Goal: Task Accomplishment & Management: Manage account settings

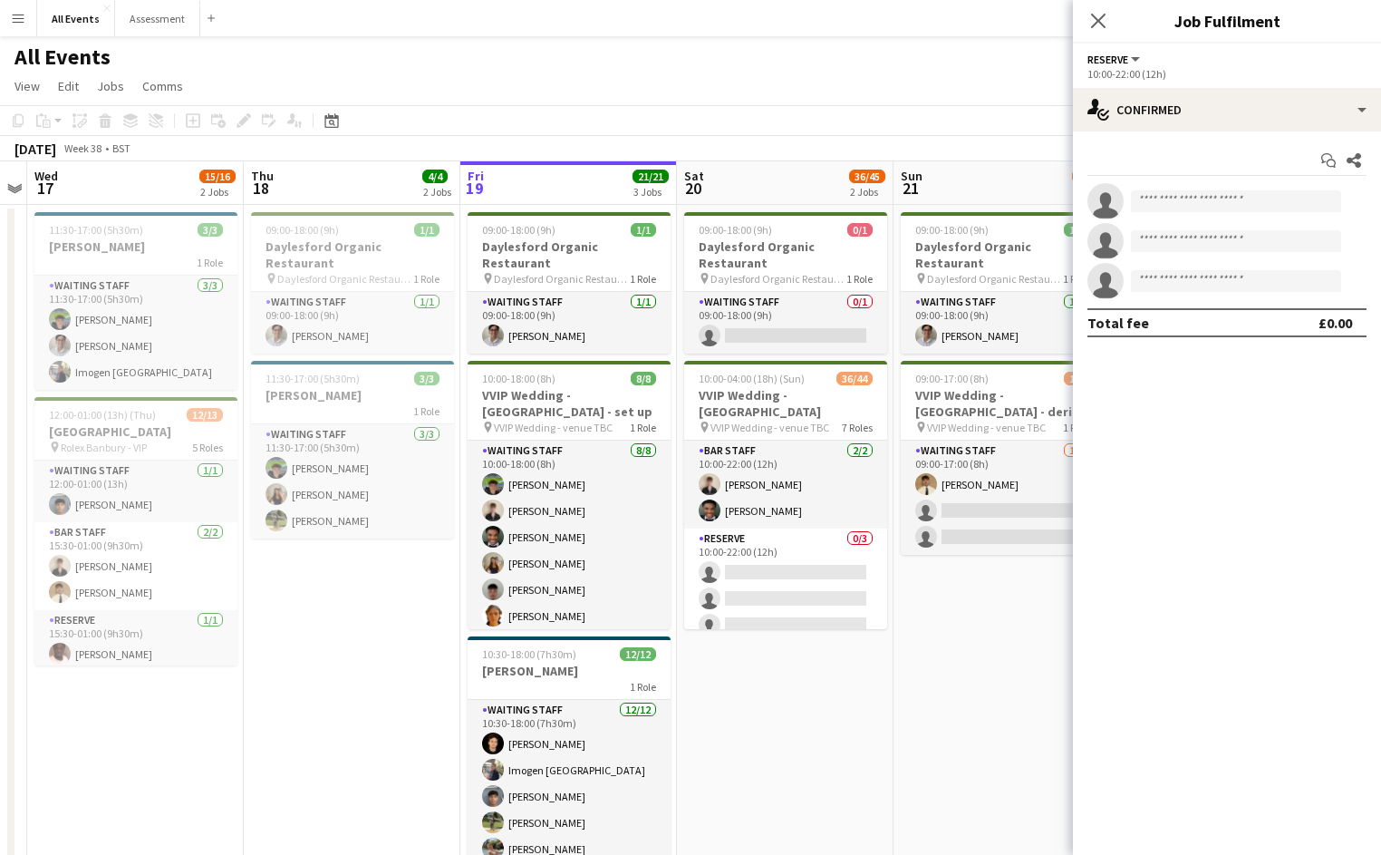
click at [1032, 122] on app-toolbar "Copy Paste Paste Command V Paste with crew Command Shift V Paste linked Job [GE…" at bounding box center [690, 120] width 1381 height 31
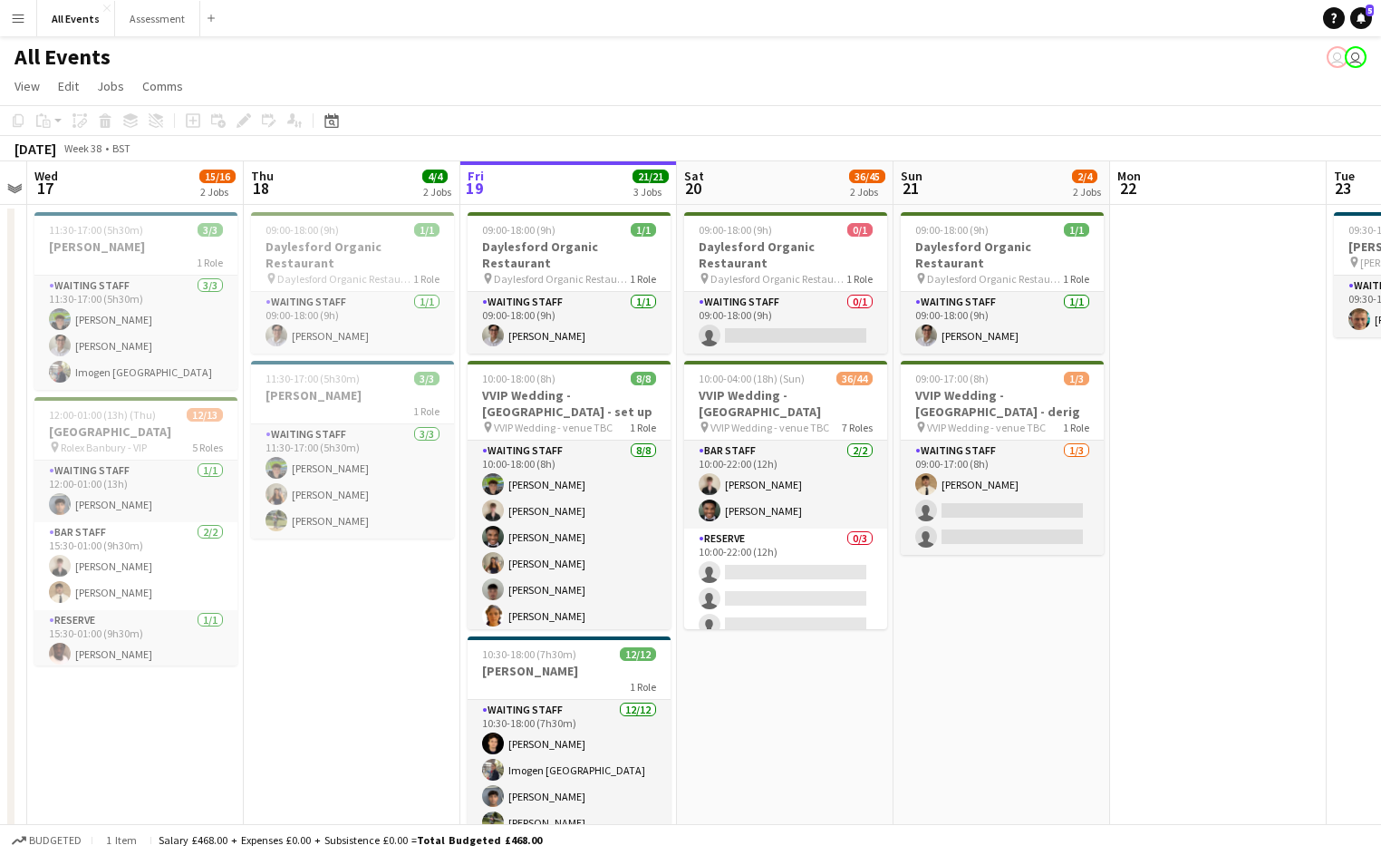
scroll to position [2, 0]
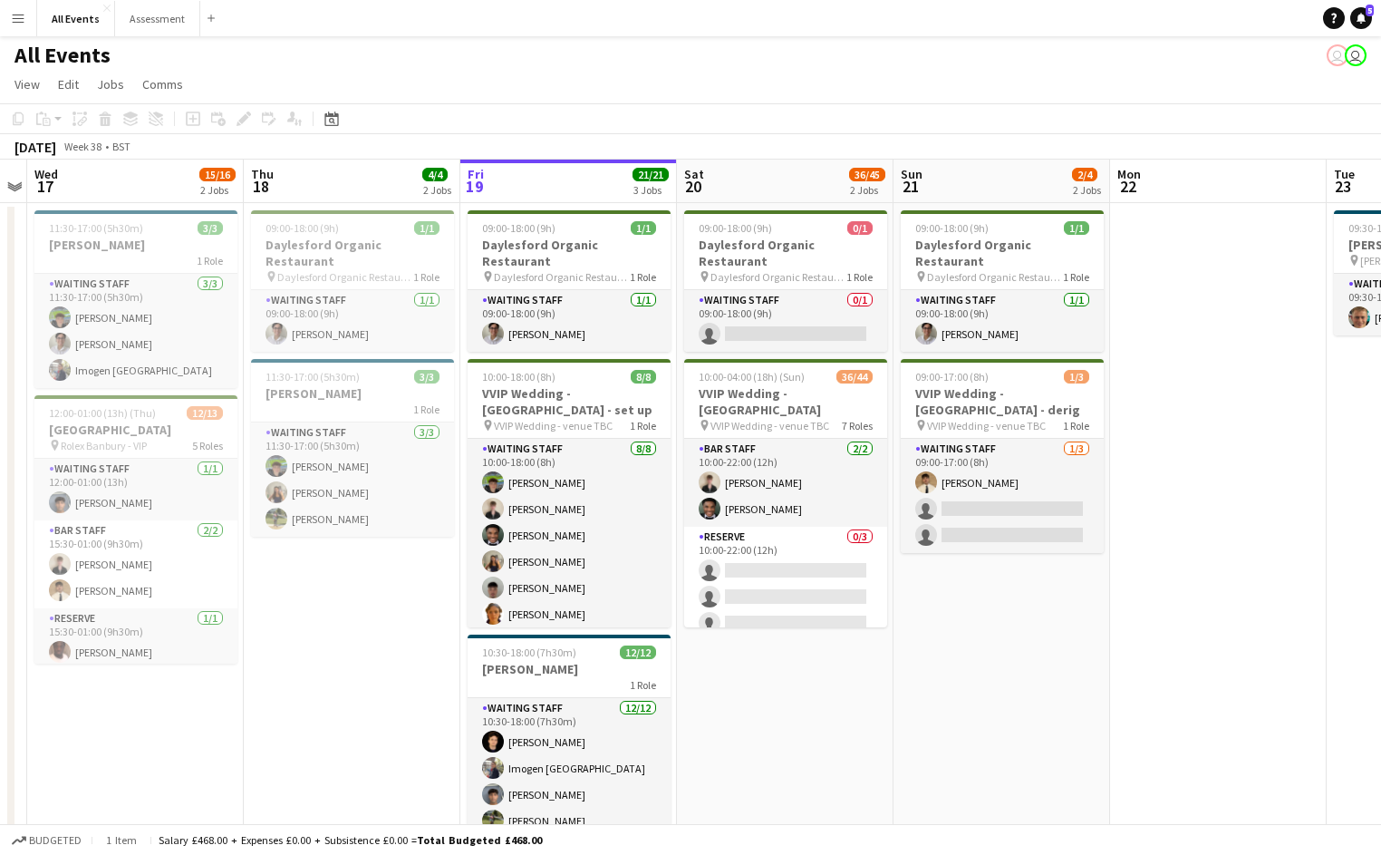
click at [979, 99] on app-page-menu "View Day view expanded Day view collapsed Month view Date picker Jump to [DATE]…" at bounding box center [690, 86] width 1381 height 34
drag, startPoint x: 901, startPoint y: 119, endPoint x: 903, endPoint y: 157, distance: 38.1
click at [901, 119] on app-toolbar "Copy Paste Paste Command V Paste with crew Command Shift V Paste linked Job [GE…" at bounding box center [690, 118] width 1381 height 31
click at [799, 179] on app-board-header-date "Sat 20 36/45 2 Jobs" at bounding box center [785, 182] width 217 height 44
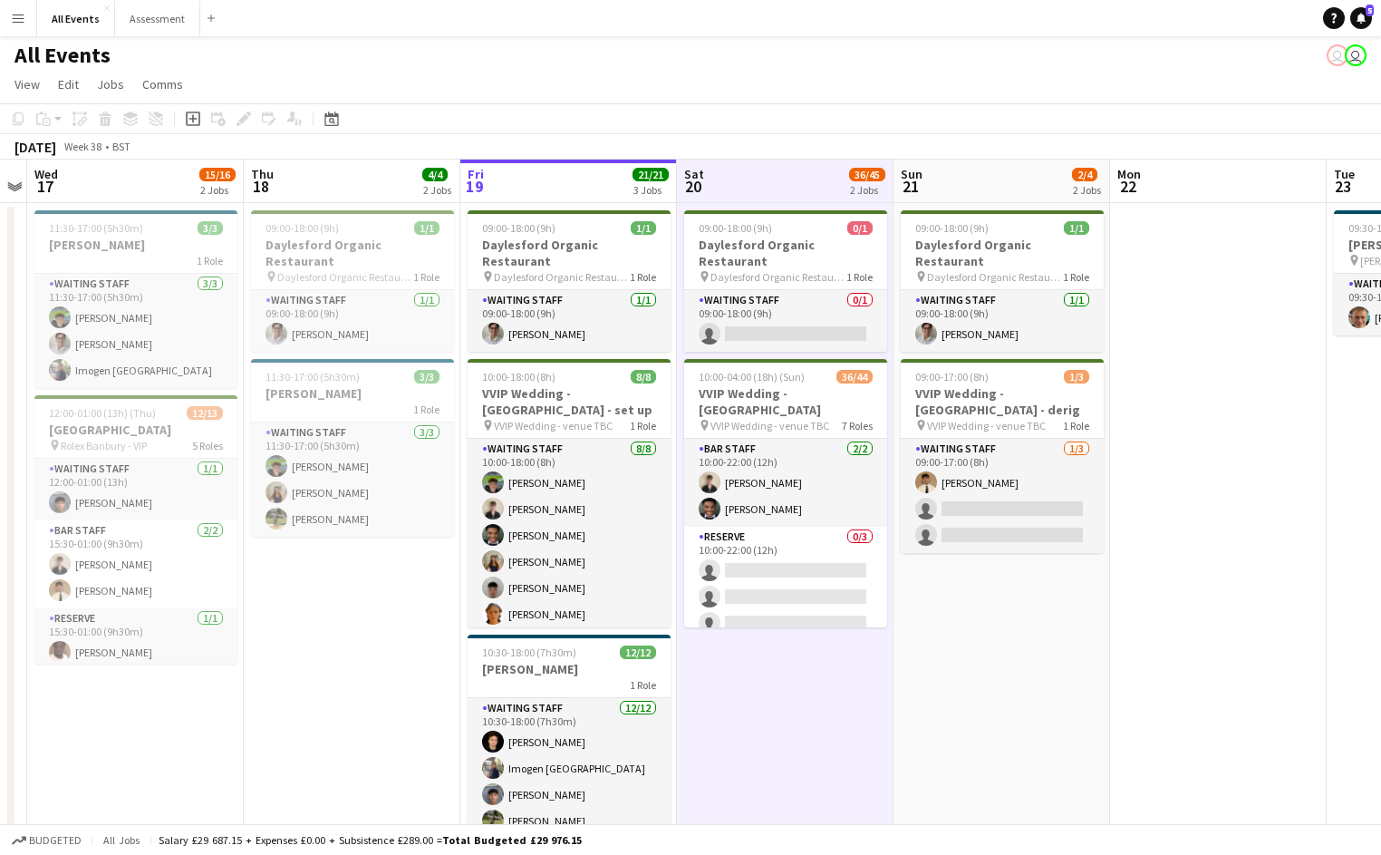
click at [1224, 274] on app-date-cell at bounding box center [1218, 572] width 217 height 738
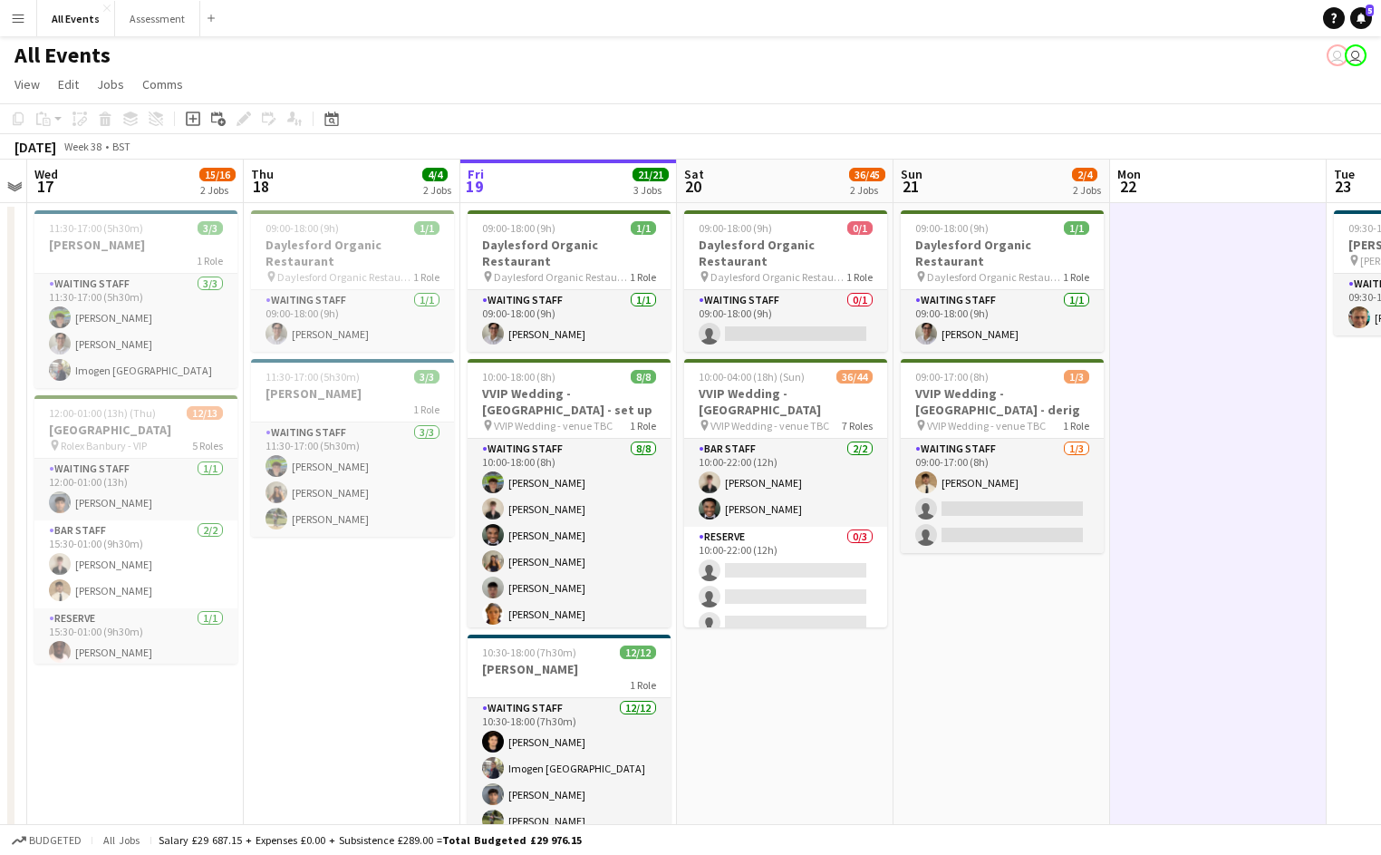
click at [937, 117] on app-toolbar "Copy Paste Paste Command V Paste with crew Command Shift V Paste linked Job [GE…" at bounding box center [690, 118] width 1381 height 31
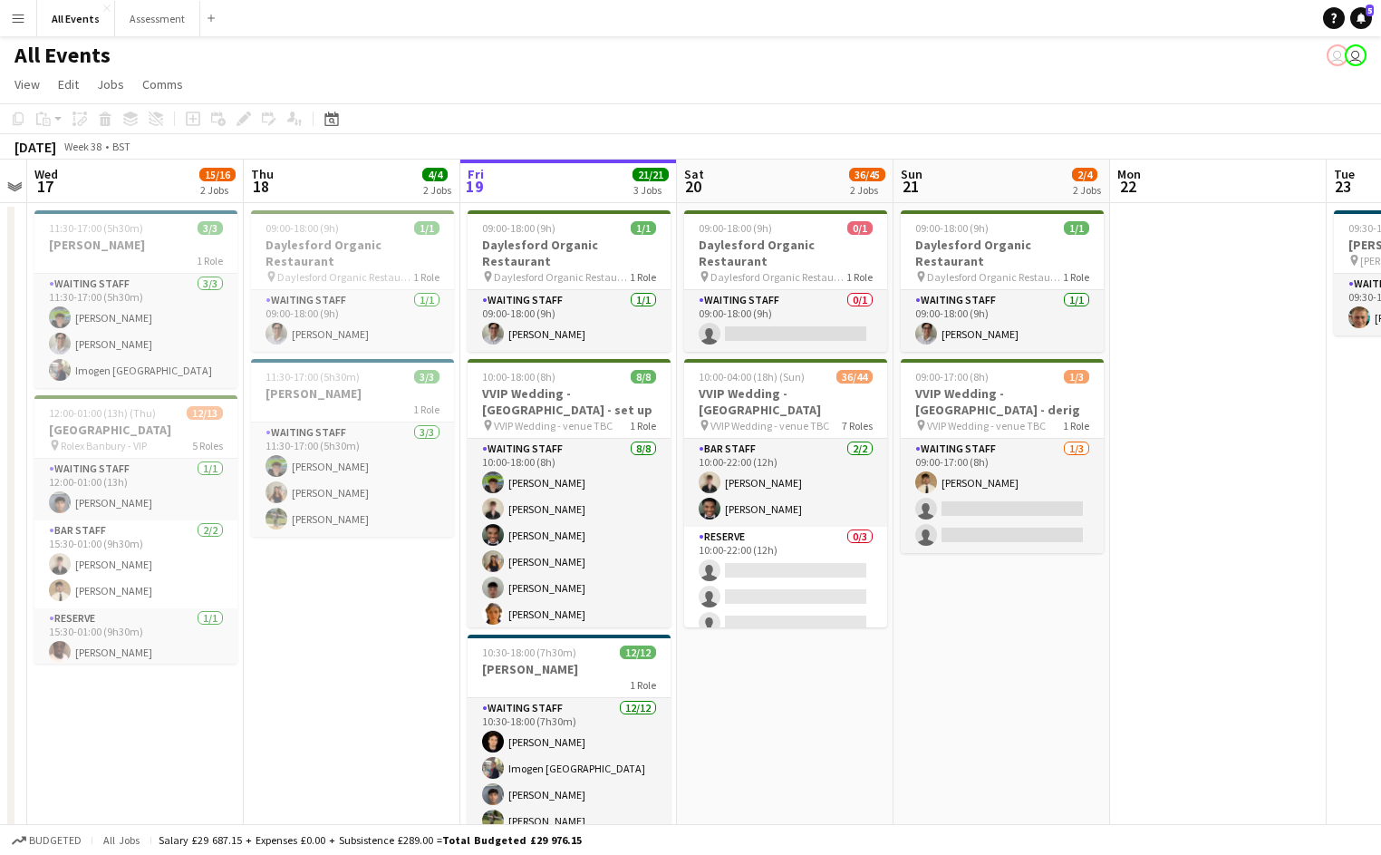
click at [285, 64] on div "All Events user user" at bounding box center [690, 51] width 1381 height 34
click at [22, 20] on app-icon "Menu" at bounding box center [18, 18] width 15 height 15
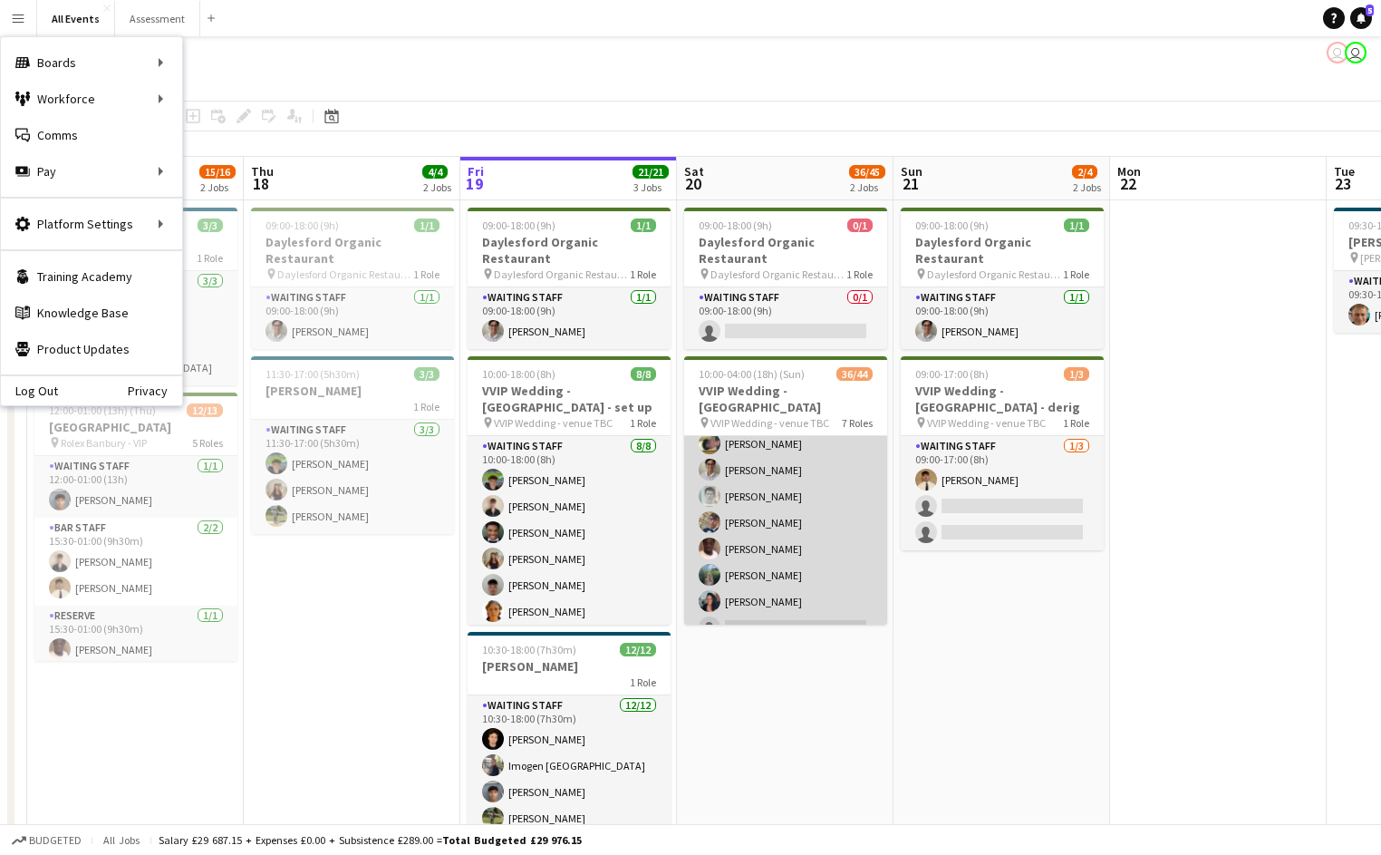
scroll to position [1199, 0]
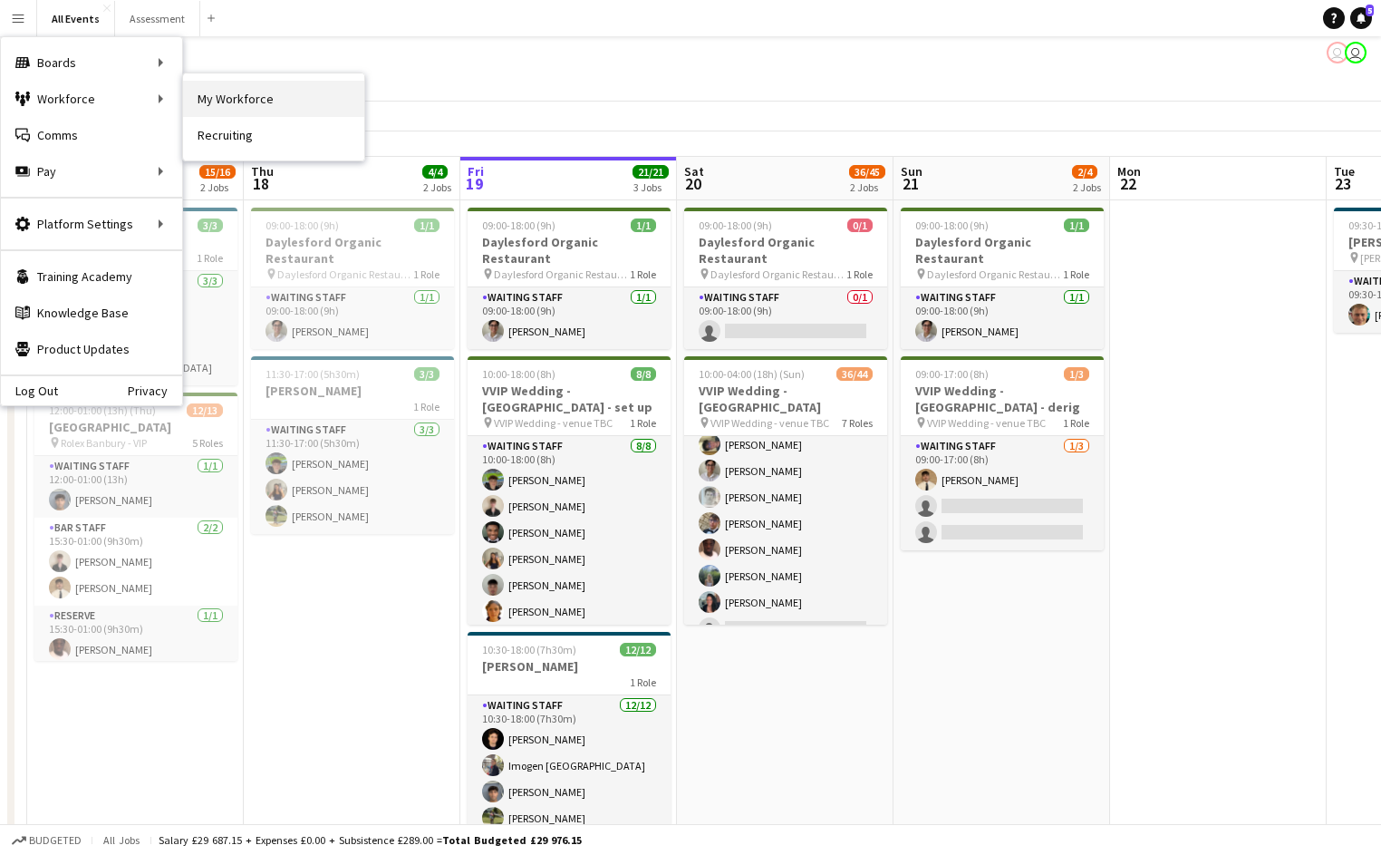
click at [231, 100] on link "My Workforce" at bounding box center [273, 99] width 181 height 36
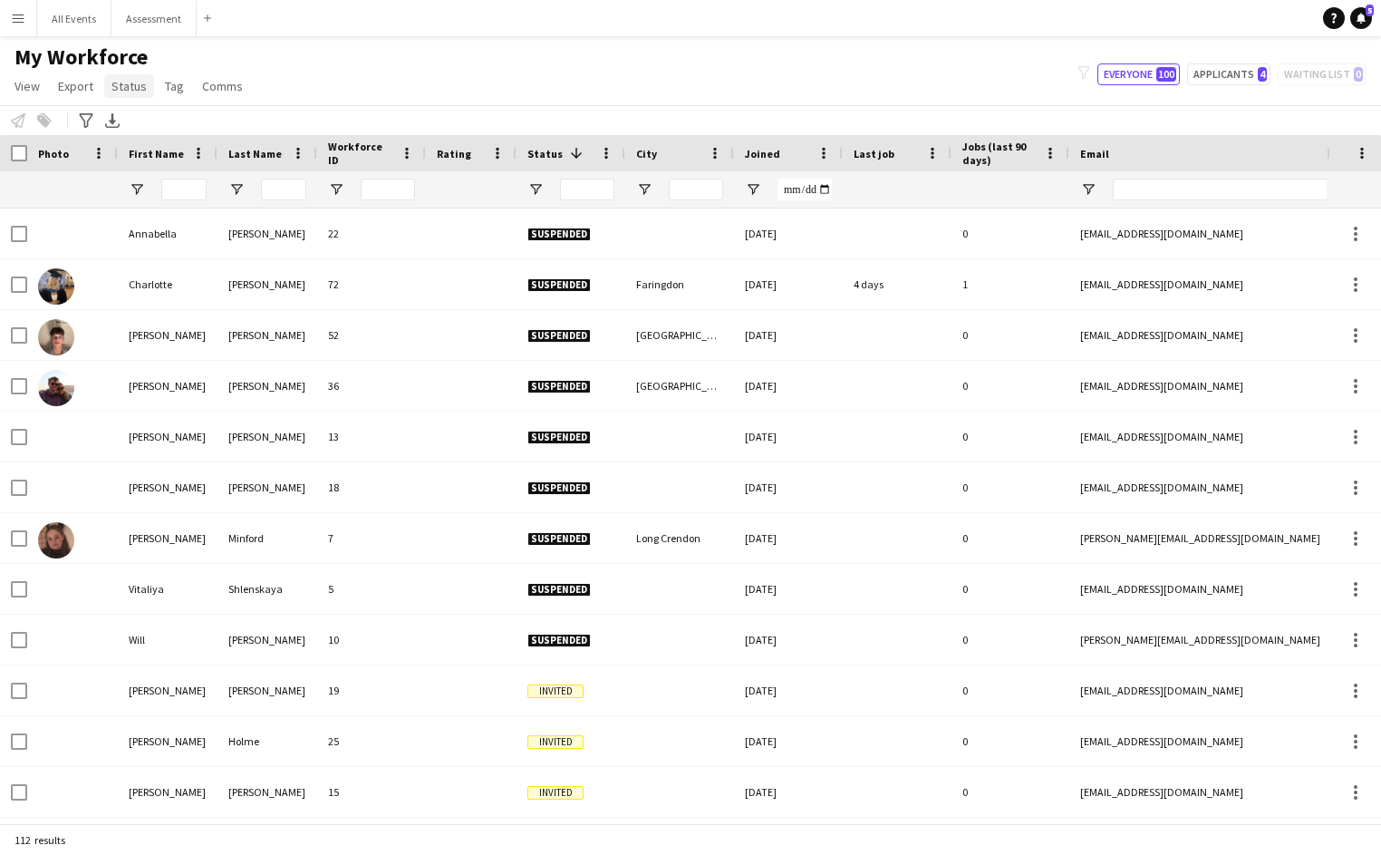
click at [142, 86] on span "Status" at bounding box center [128, 86] width 35 height 16
click at [22, 21] on app-icon "Menu" at bounding box center [18, 18] width 15 height 15
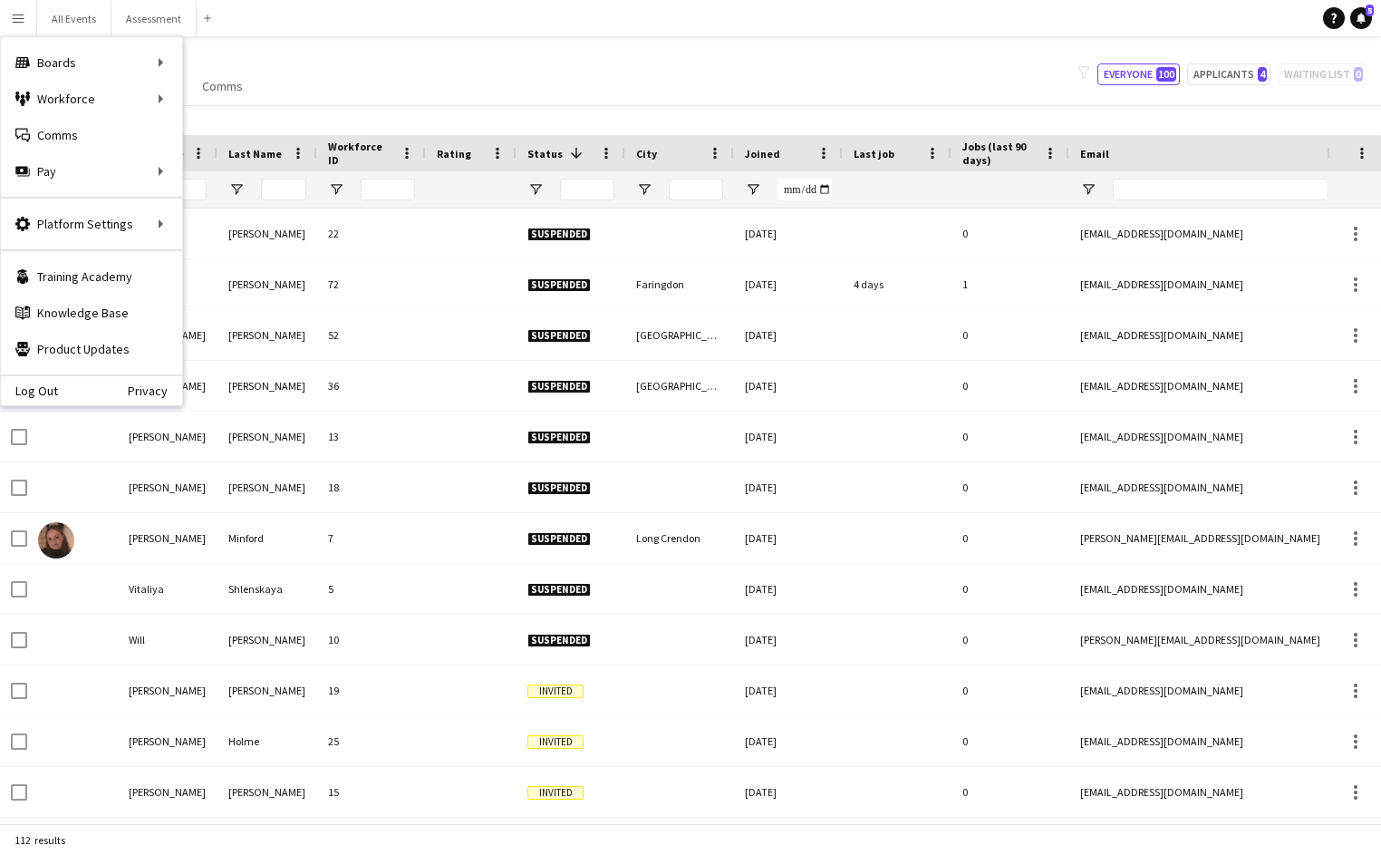
click at [692, 93] on div "My Workforce View Views Default view New view Update view Delete view Edit name…" at bounding box center [690, 75] width 1381 height 62
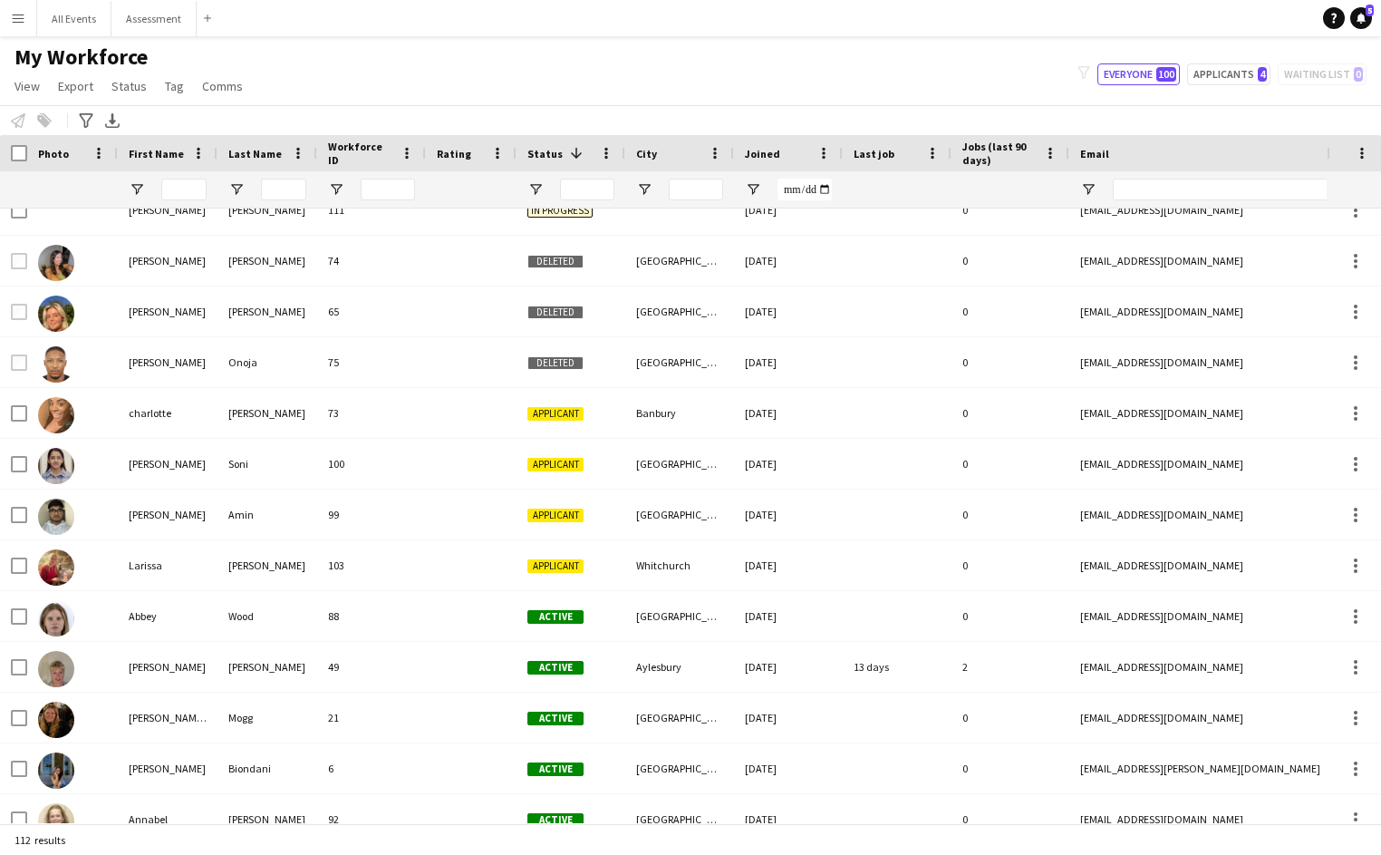
click at [24, 17] on app-icon "Menu" at bounding box center [18, 18] width 15 height 15
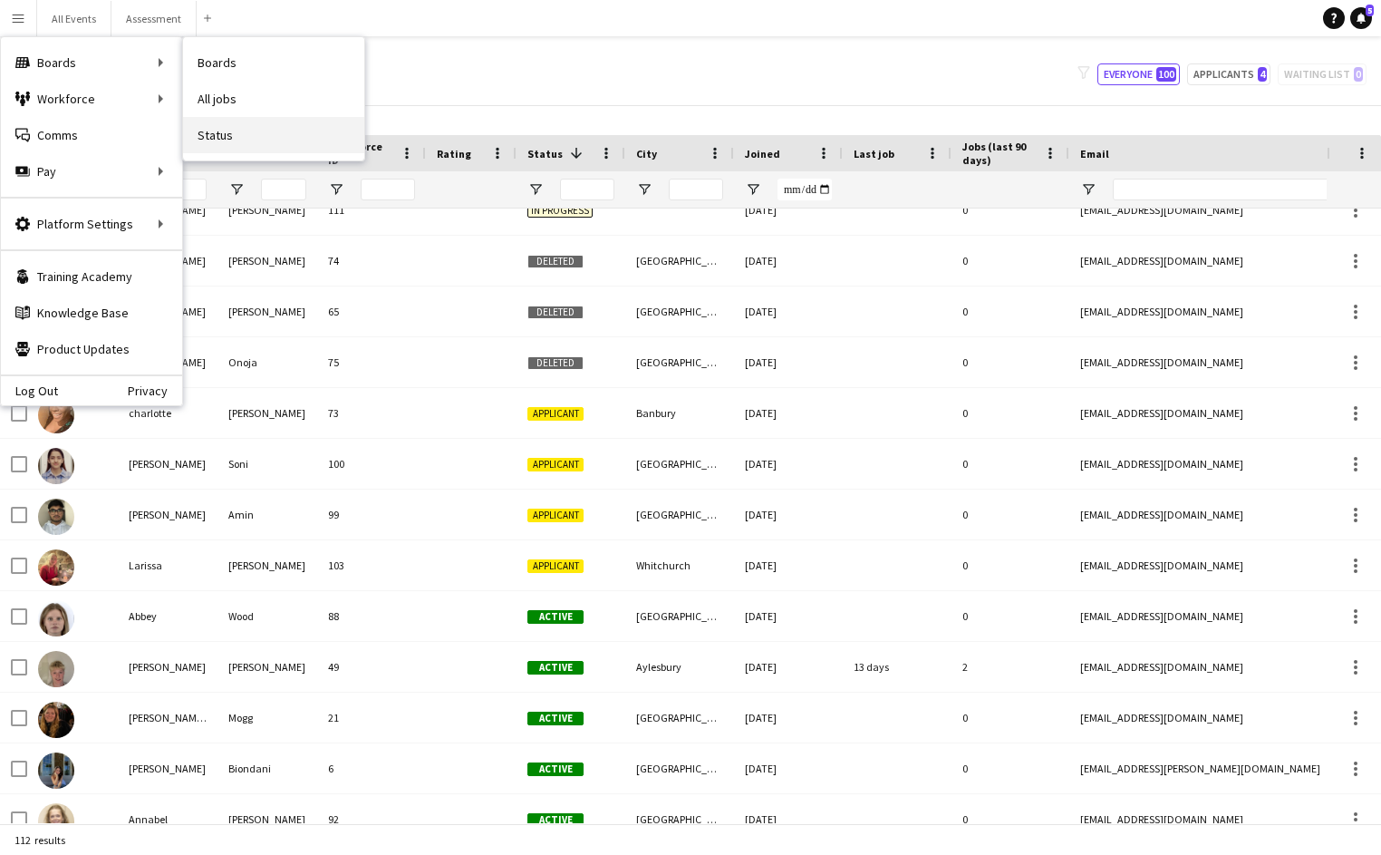
click at [219, 126] on link "Status" at bounding box center [273, 135] width 181 height 36
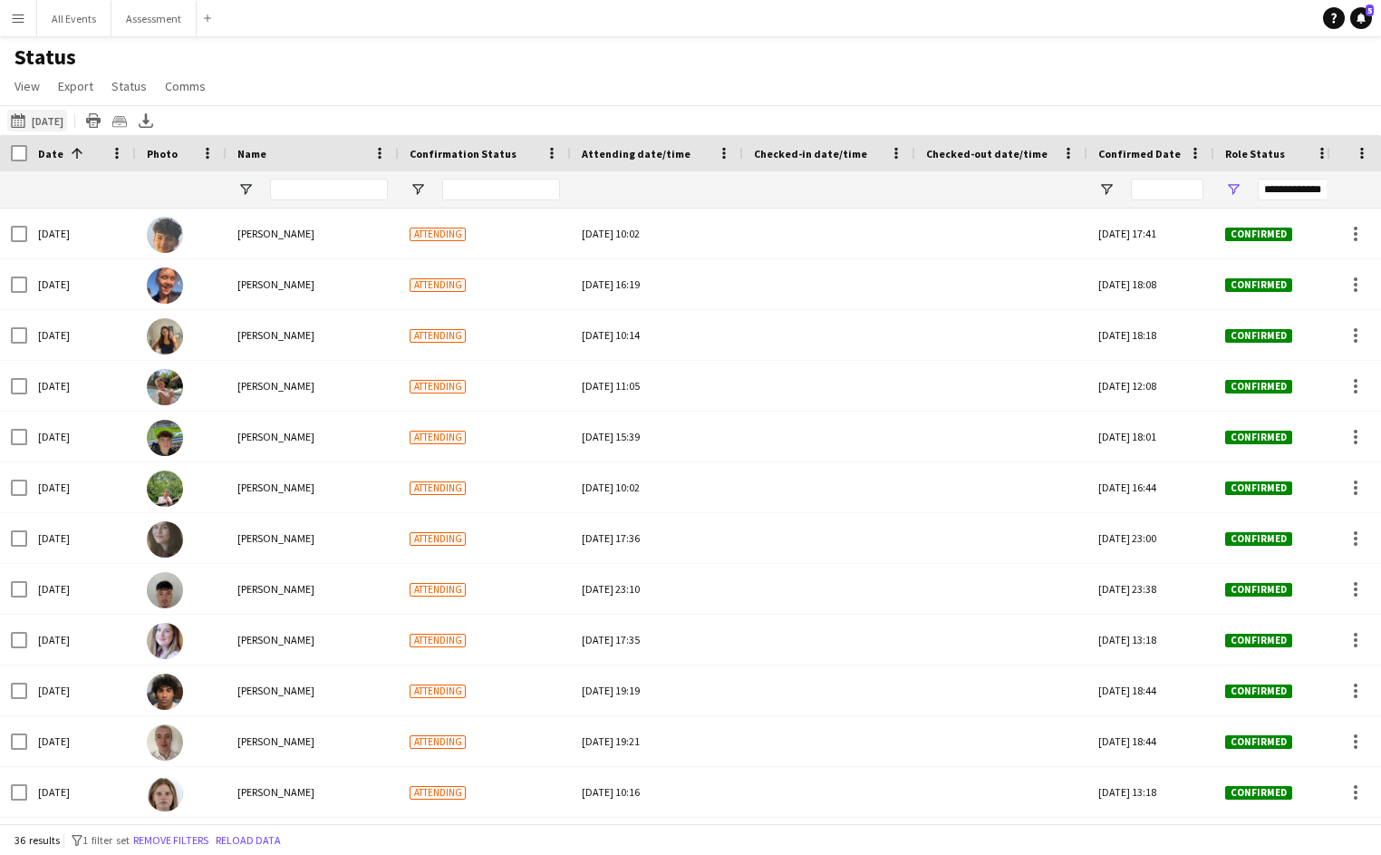
click at [66, 124] on button "[DATE] to [DATE] [DATE]" at bounding box center [37, 121] width 60 height 22
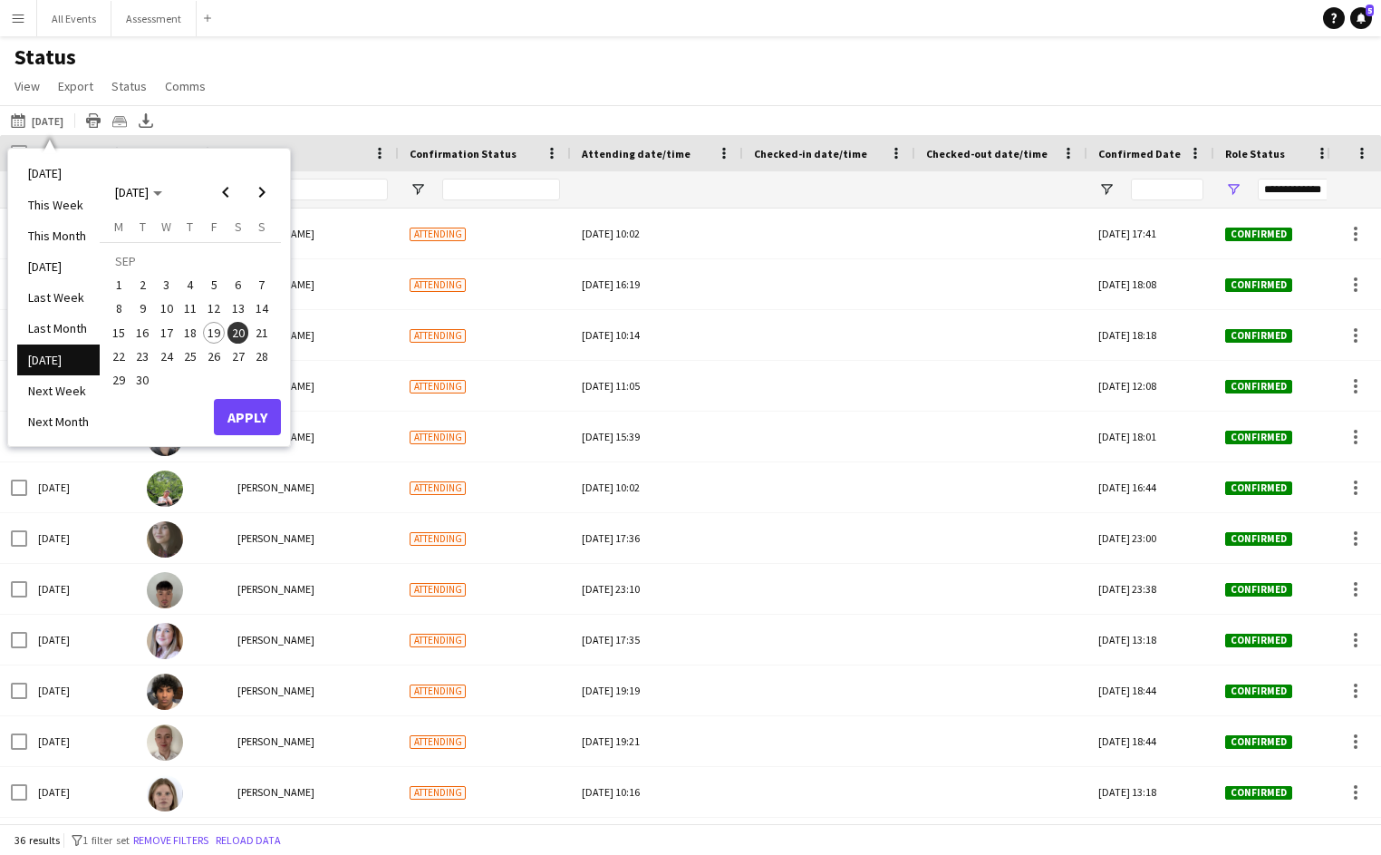
click at [239, 334] on span "20" at bounding box center [238, 333] width 22 height 22
click at [259, 403] on button "Apply" at bounding box center [247, 417] width 67 height 36
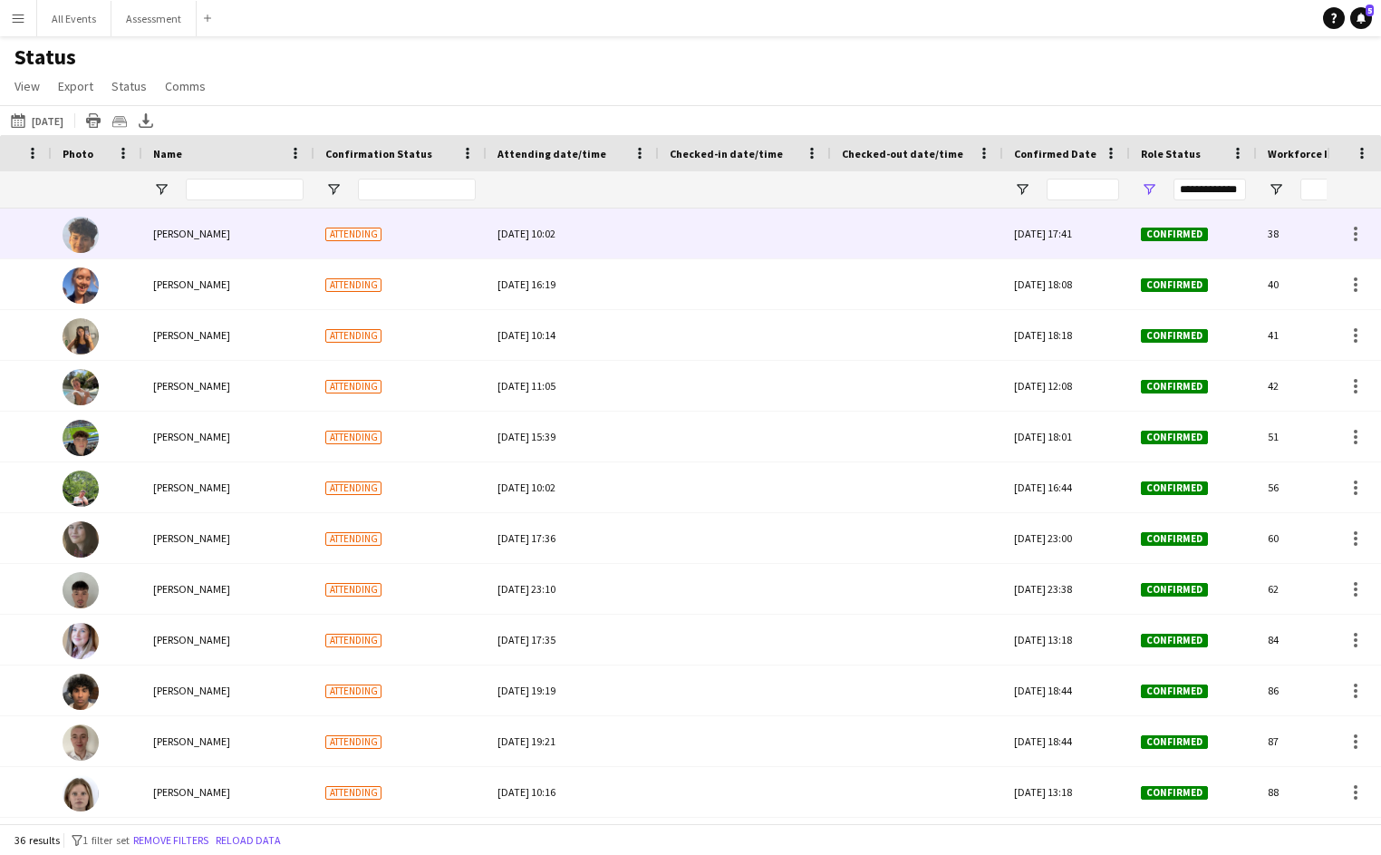
scroll to position [0, 235]
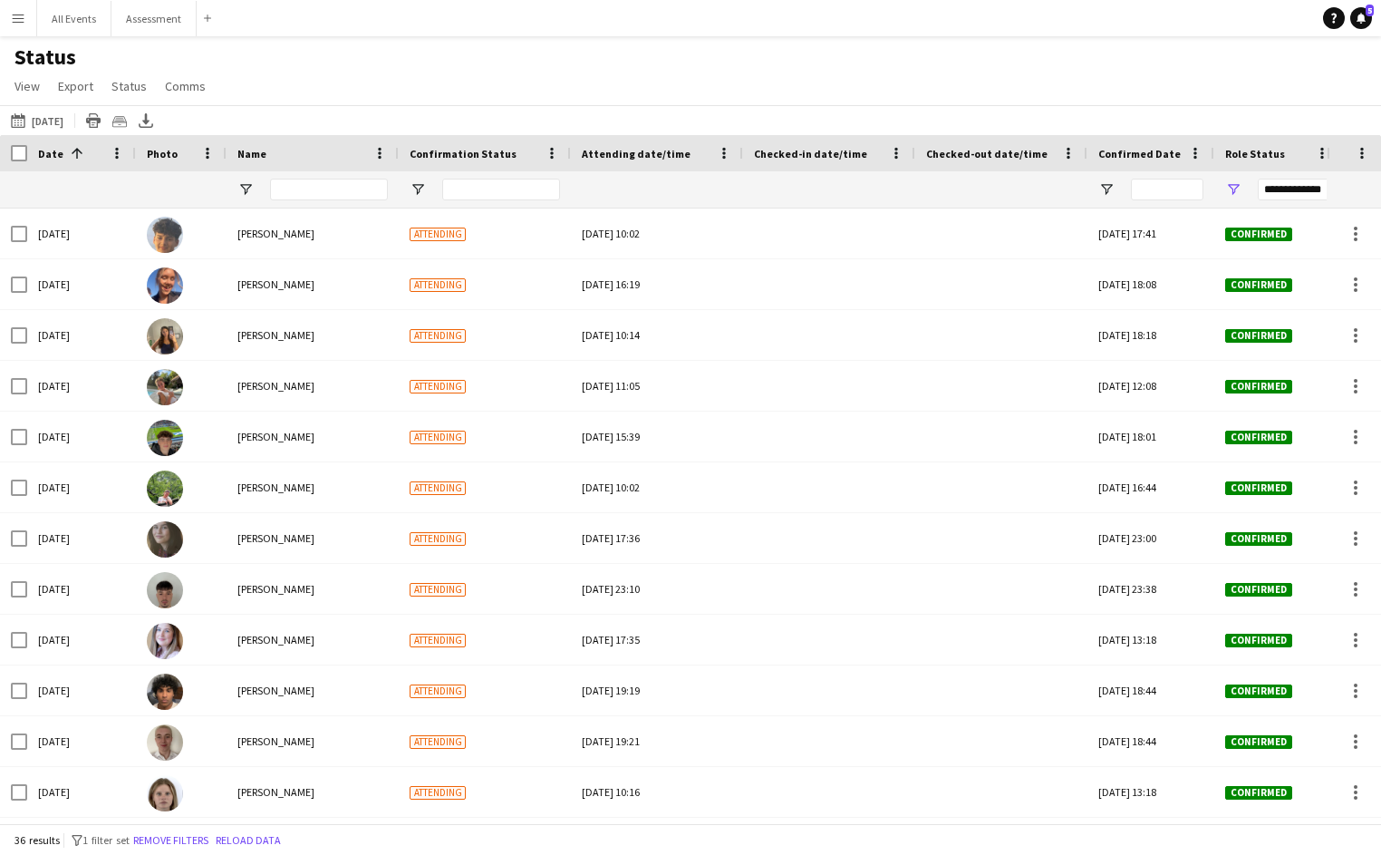
click at [1253, 160] on span "Role Status" at bounding box center [1255, 154] width 60 height 14
click at [1242, 190] on div "**********" at bounding box center [1277, 189] width 127 height 36
click at [1238, 189] on span "Open Filter Menu" at bounding box center [1233, 189] width 16 height 16
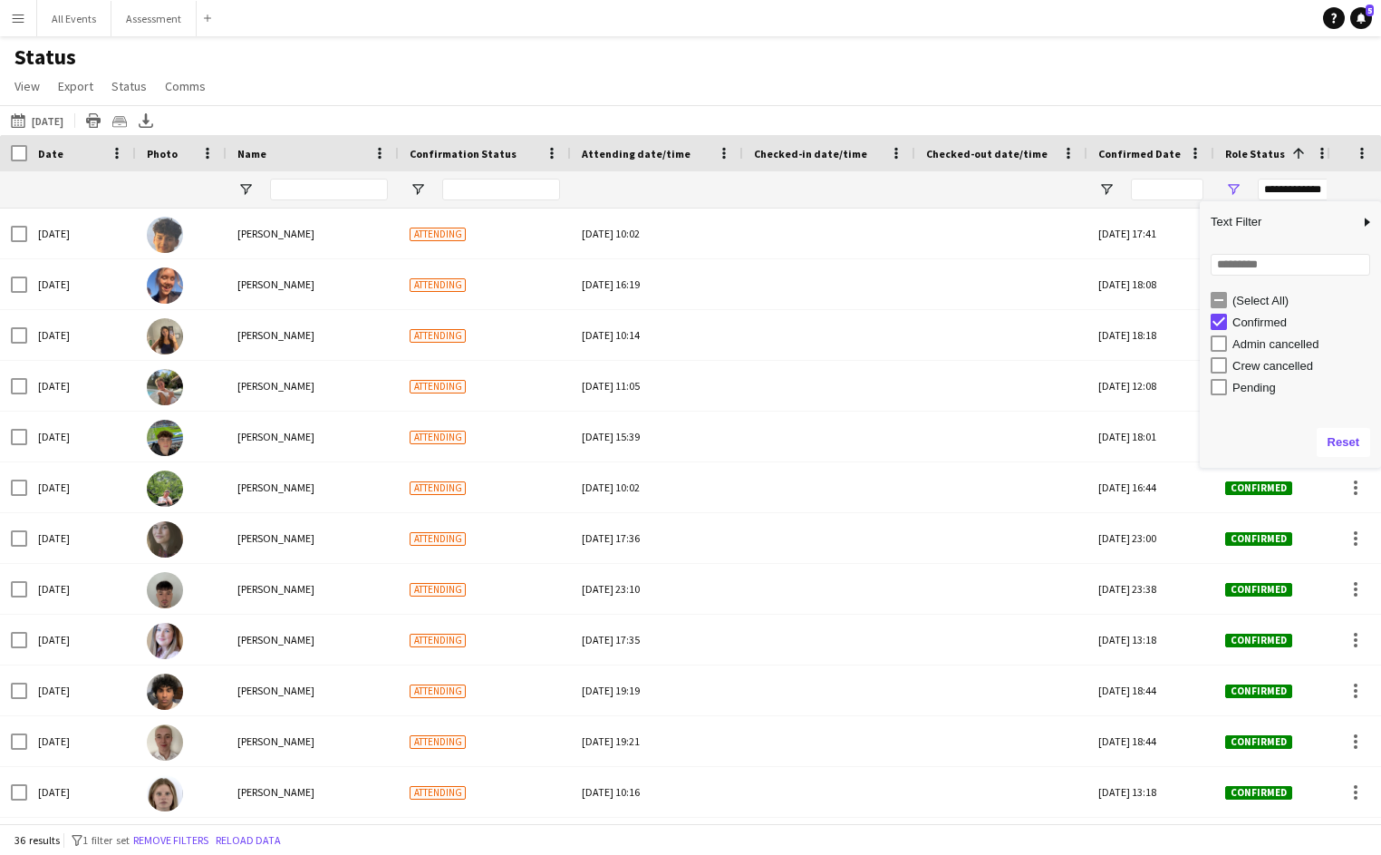
drag, startPoint x: 1214, startPoint y: 92, endPoint x: 1161, endPoint y: 162, distance: 88.6
click at [1214, 92] on div "Status View Views Default view New view Update view Delete view Edit name Custo…" at bounding box center [690, 75] width 1381 height 62
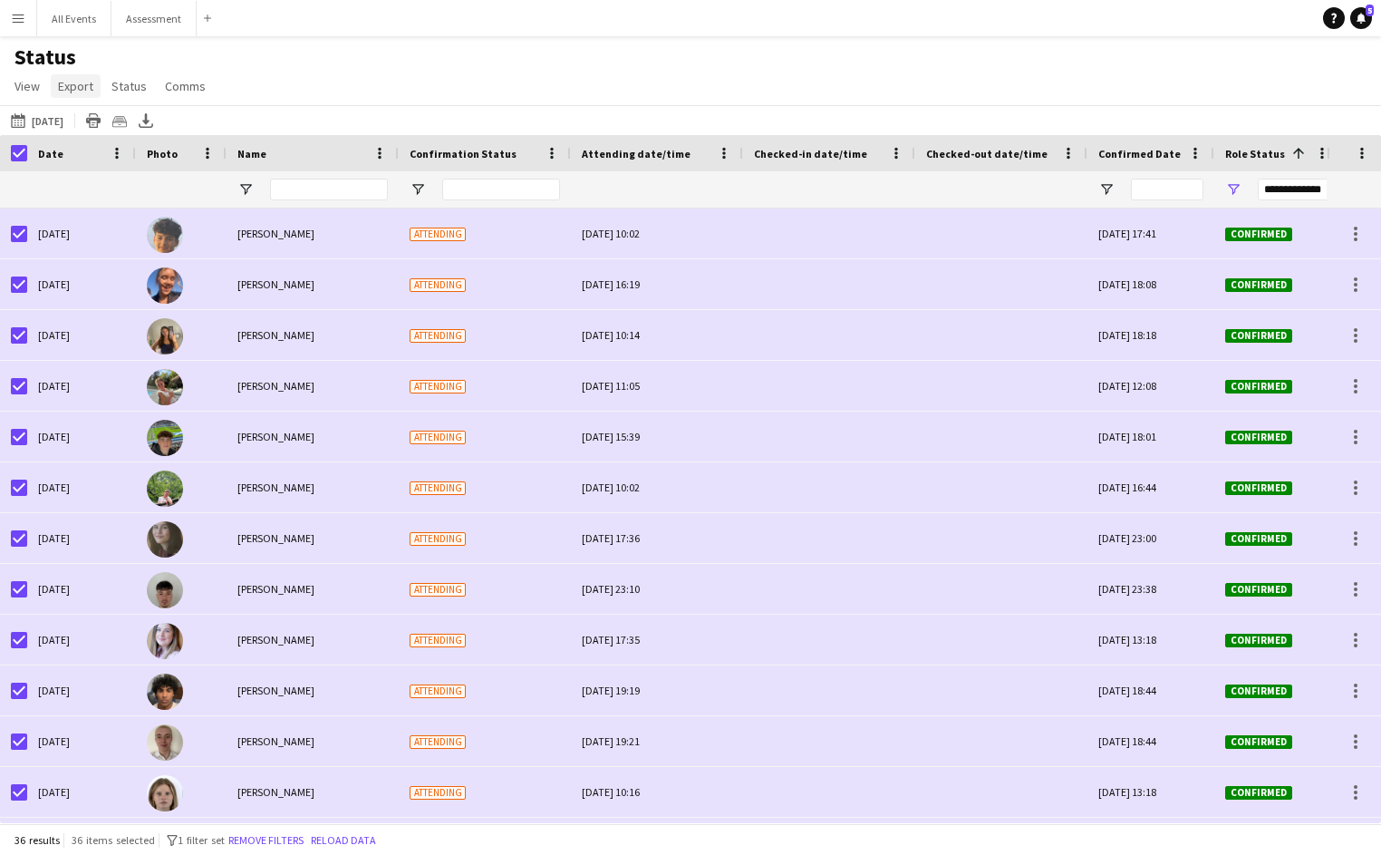
click at [81, 90] on span "Export" at bounding box center [75, 86] width 35 height 16
click at [110, 130] on span "Export as XLSX" at bounding box center [105, 125] width 79 height 16
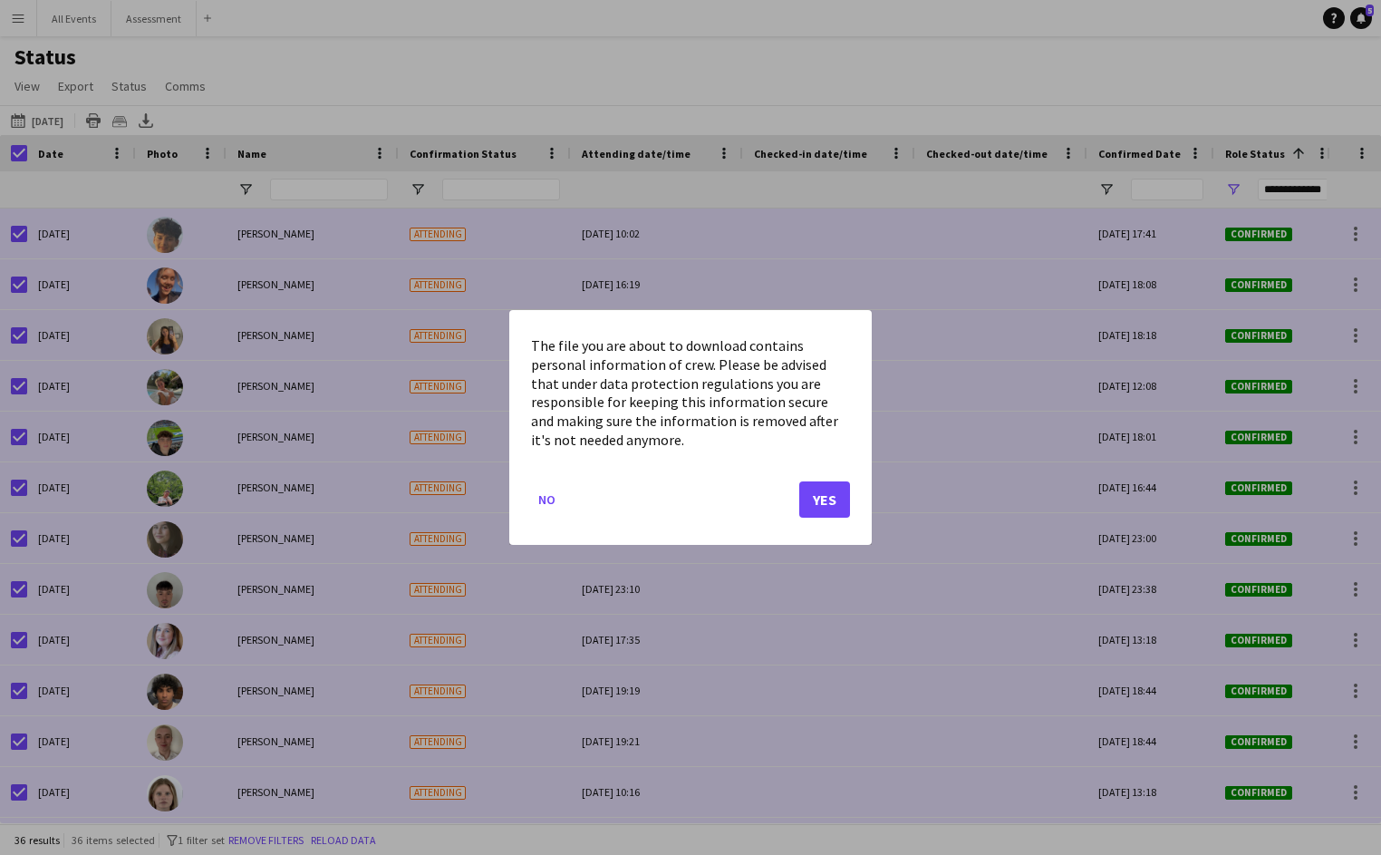
click at [829, 497] on button "Yes" at bounding box center [824, 499] width 51 height 36
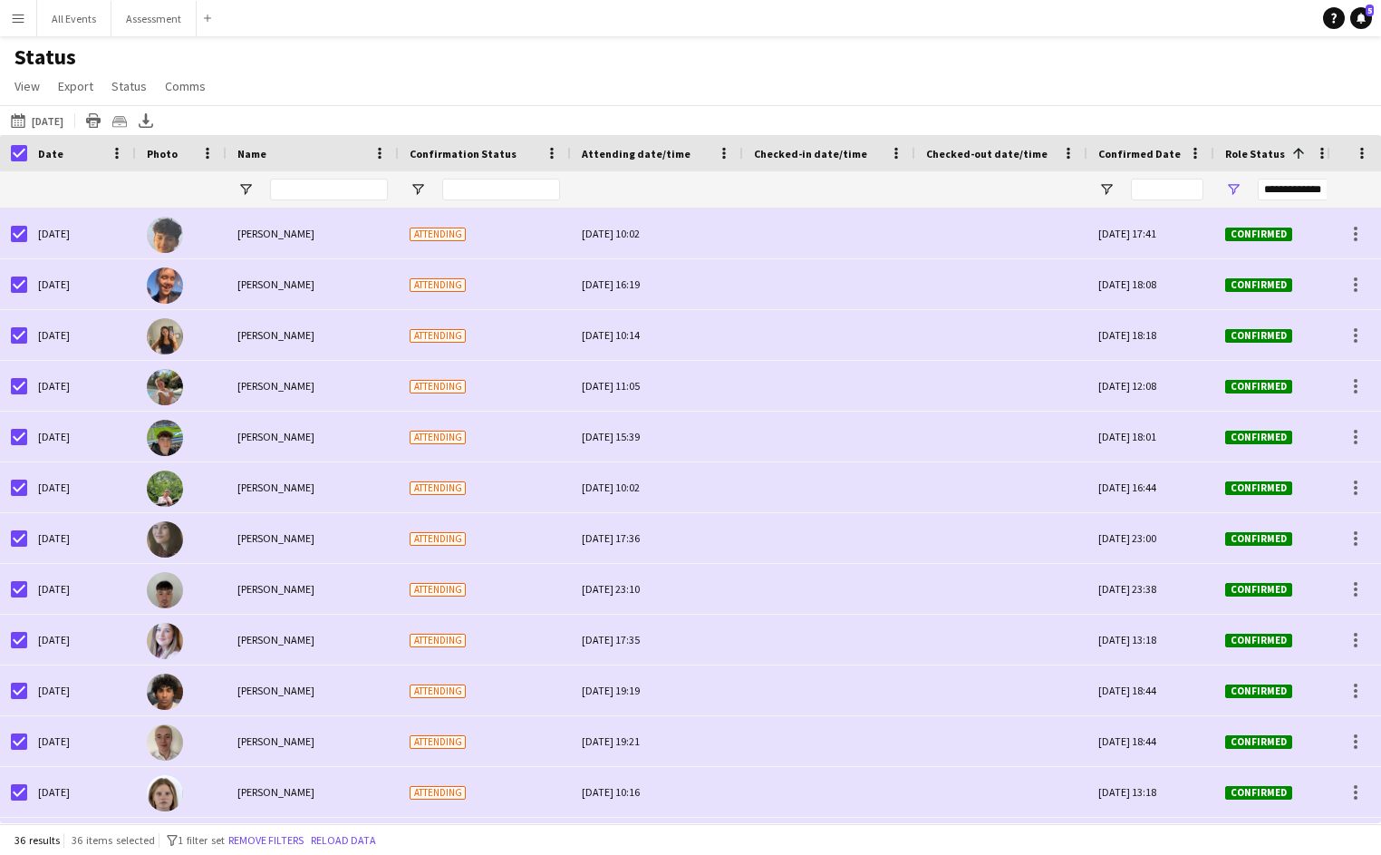
click at [15, 19] on app-icon "Menu" at bounding box center [18, 18] width 15 height 15
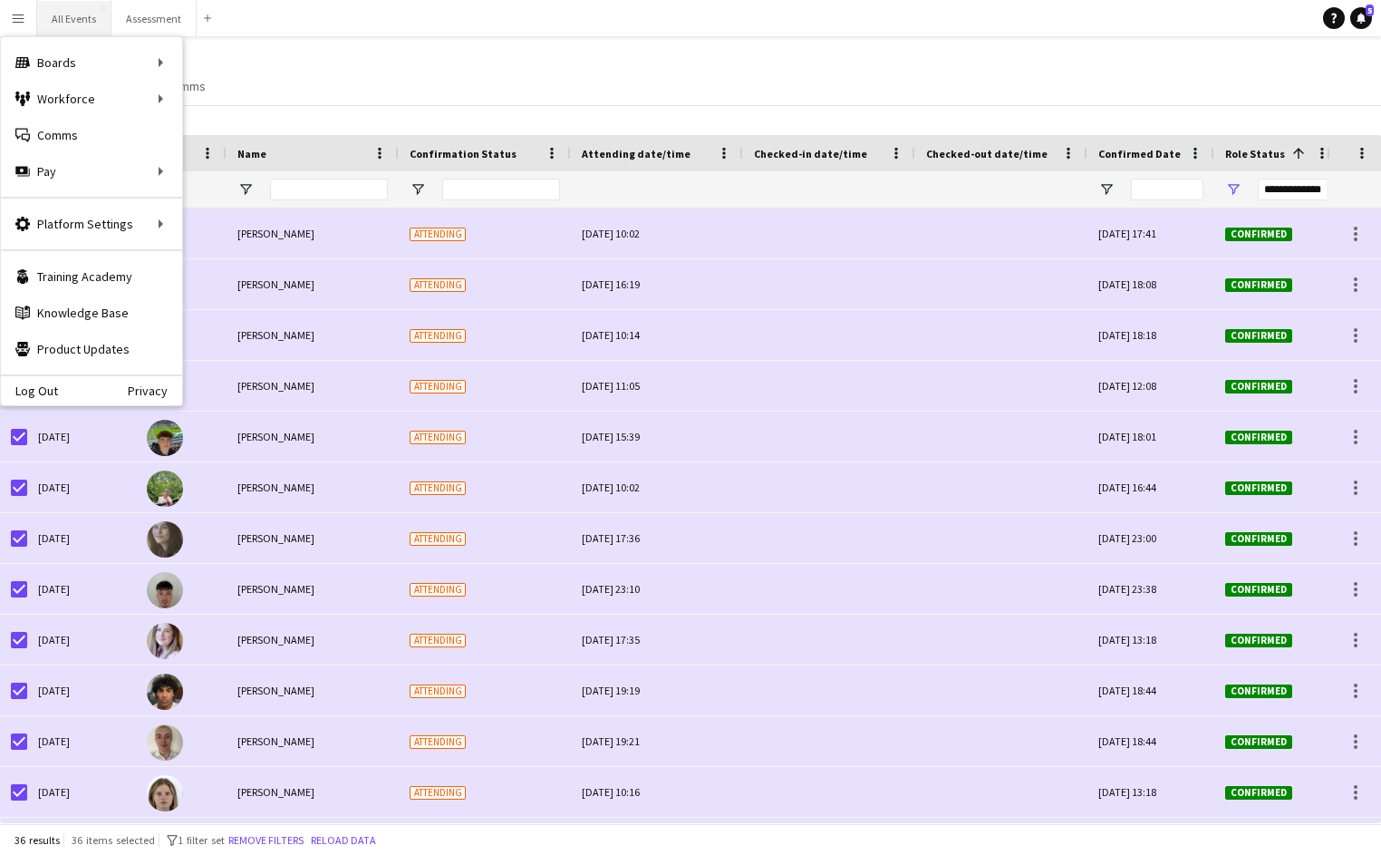
click at [71, 19] on button "All Events Close" at bounding box center [74, 18] width 74 height 35
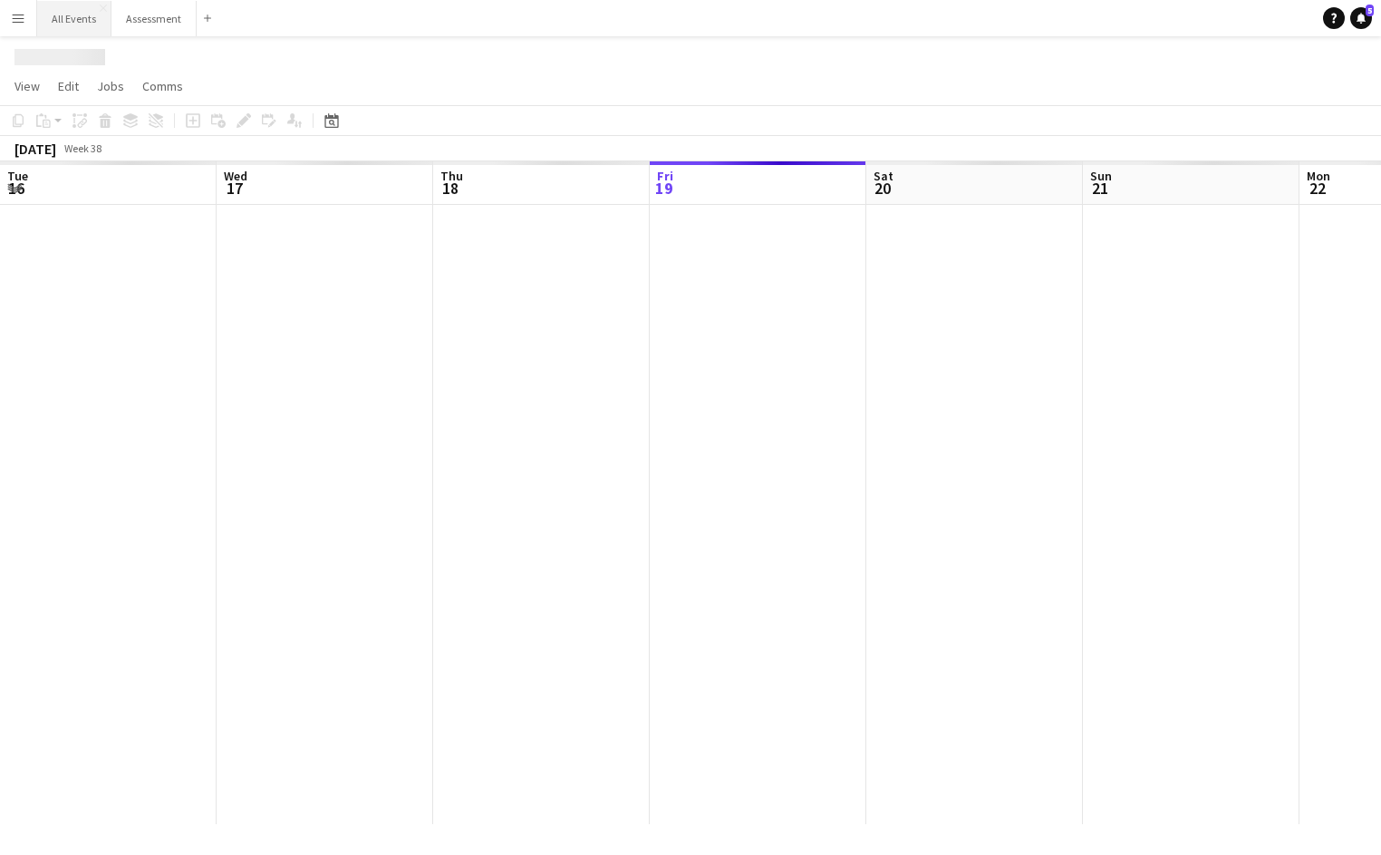
scroll to position [0, 433]
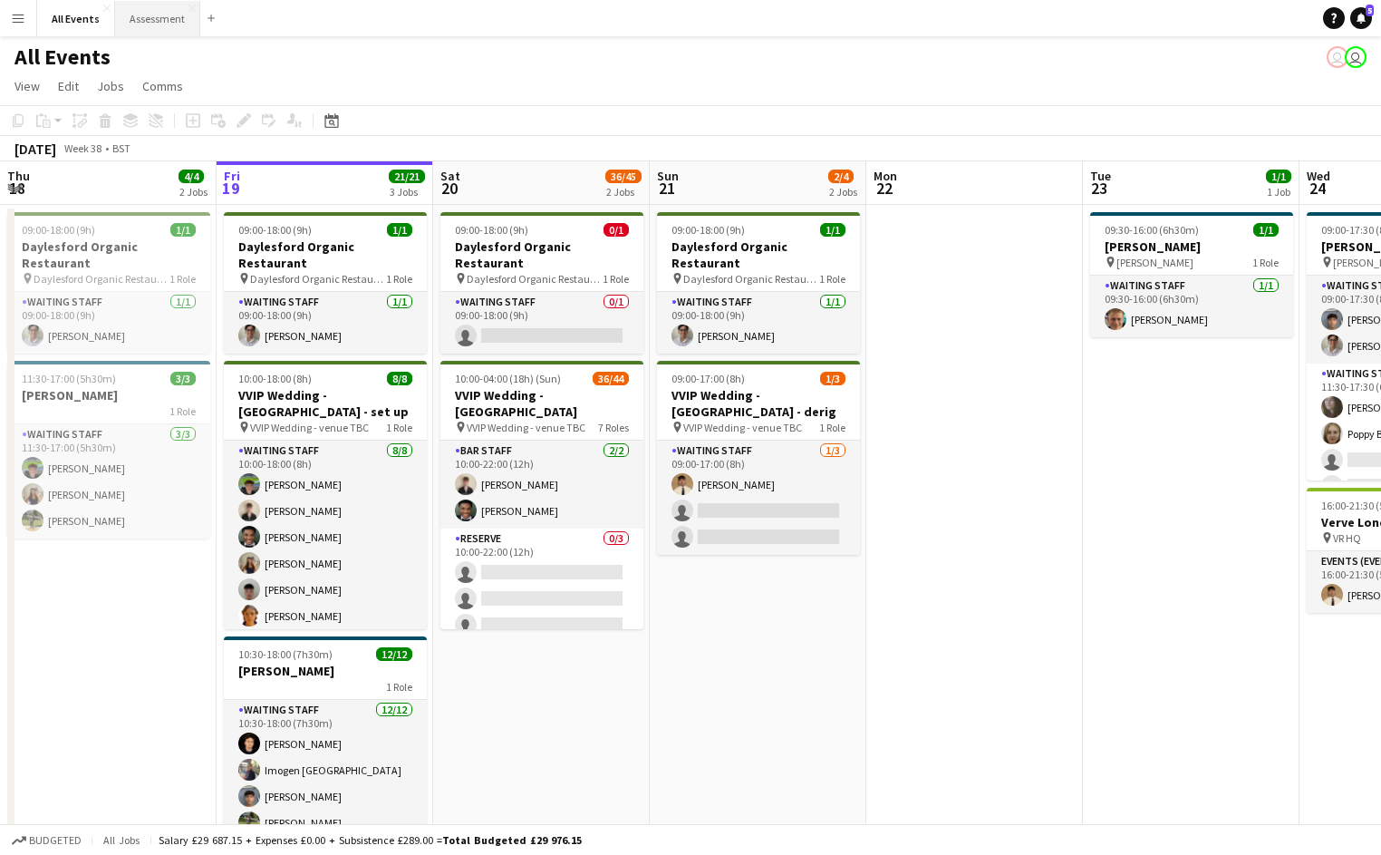
click at [153, 16] on button "Assessment Close" at bounding box center [157, 18] width 85 height 35
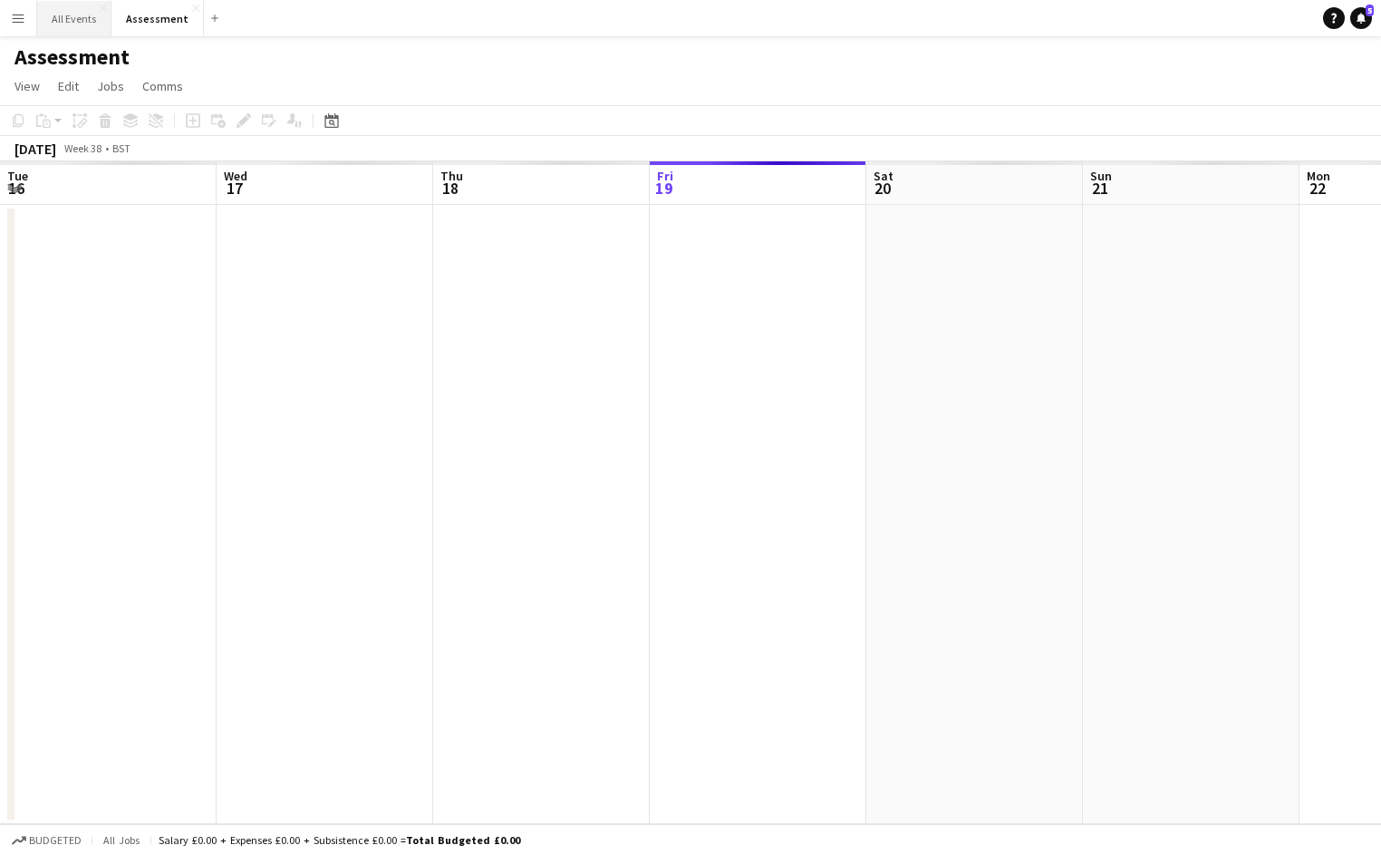
scroll to position [0, 433]
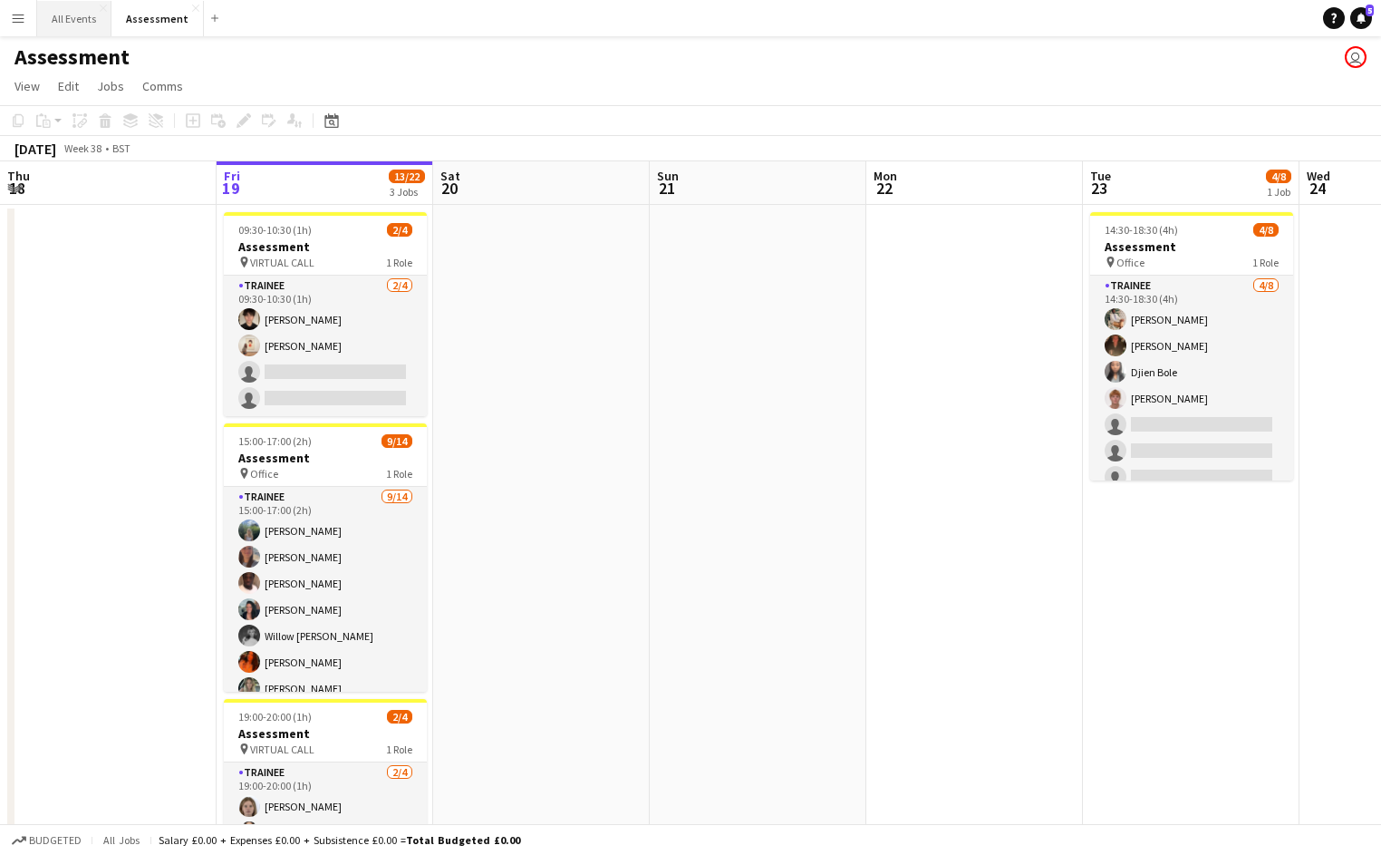
click at [66, 21] on button "All Events Close" at bounding box center [74, 18] width 74 height 35
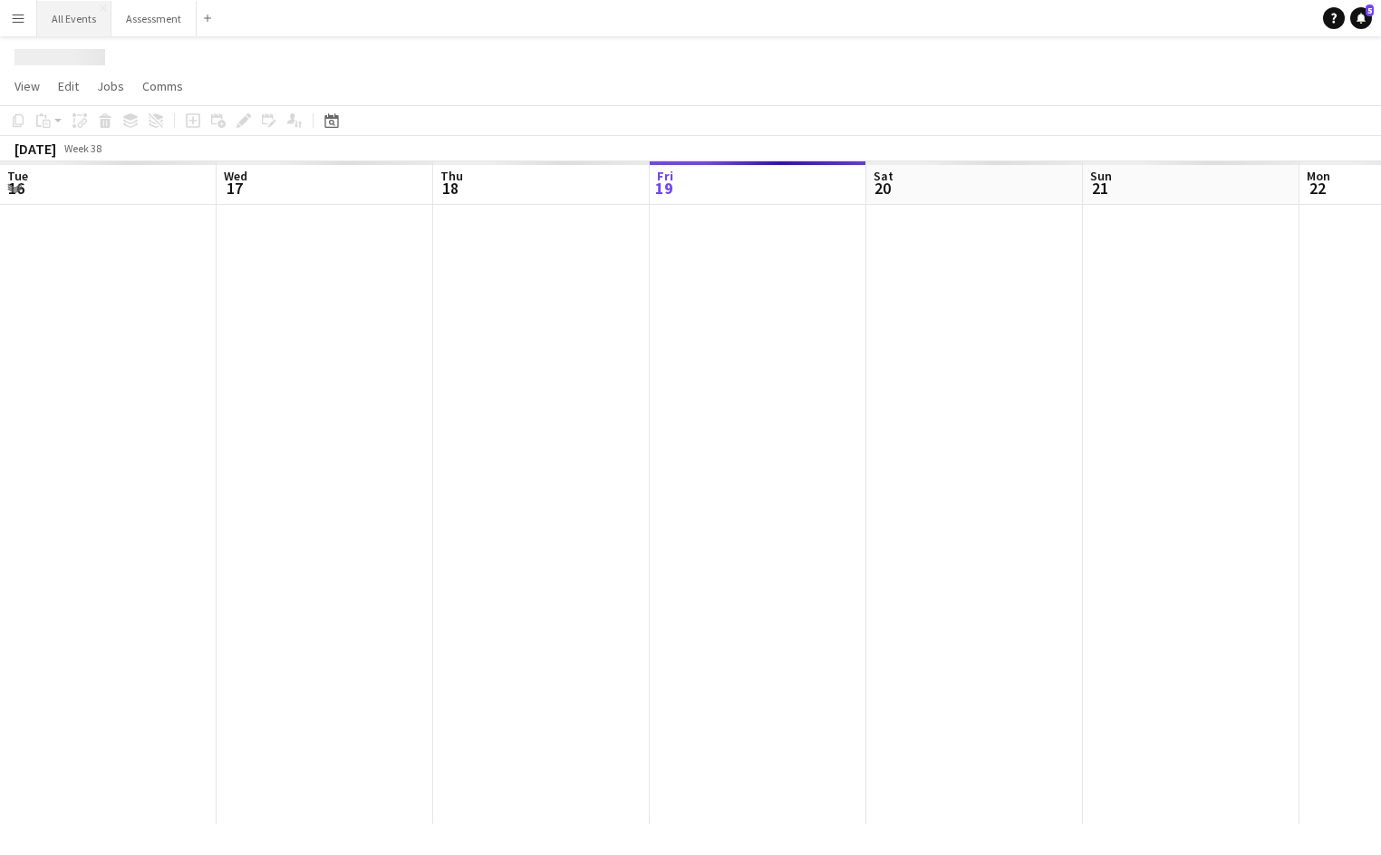
scroll to position [0, 433]
